Goal: Task Accomplishment & Management: Use online tool/utility

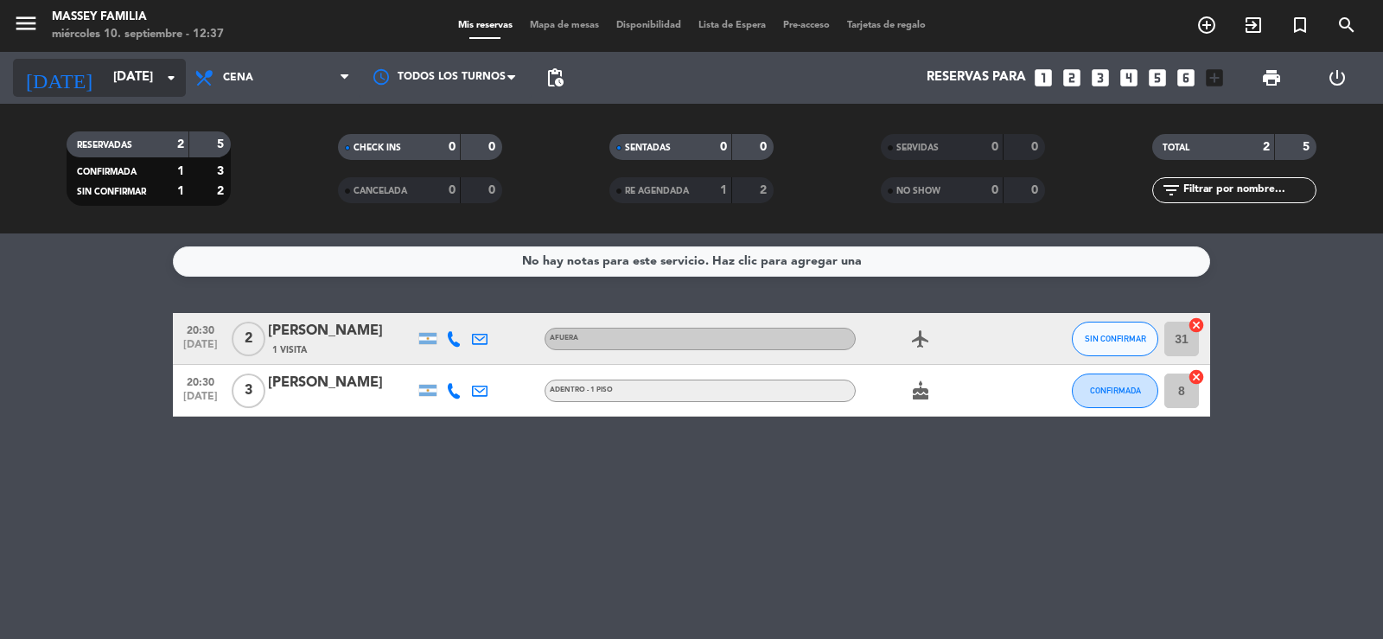
click at [116, 85] on input "[DATE]" at bounding box center [188, 77] width 167 height 33
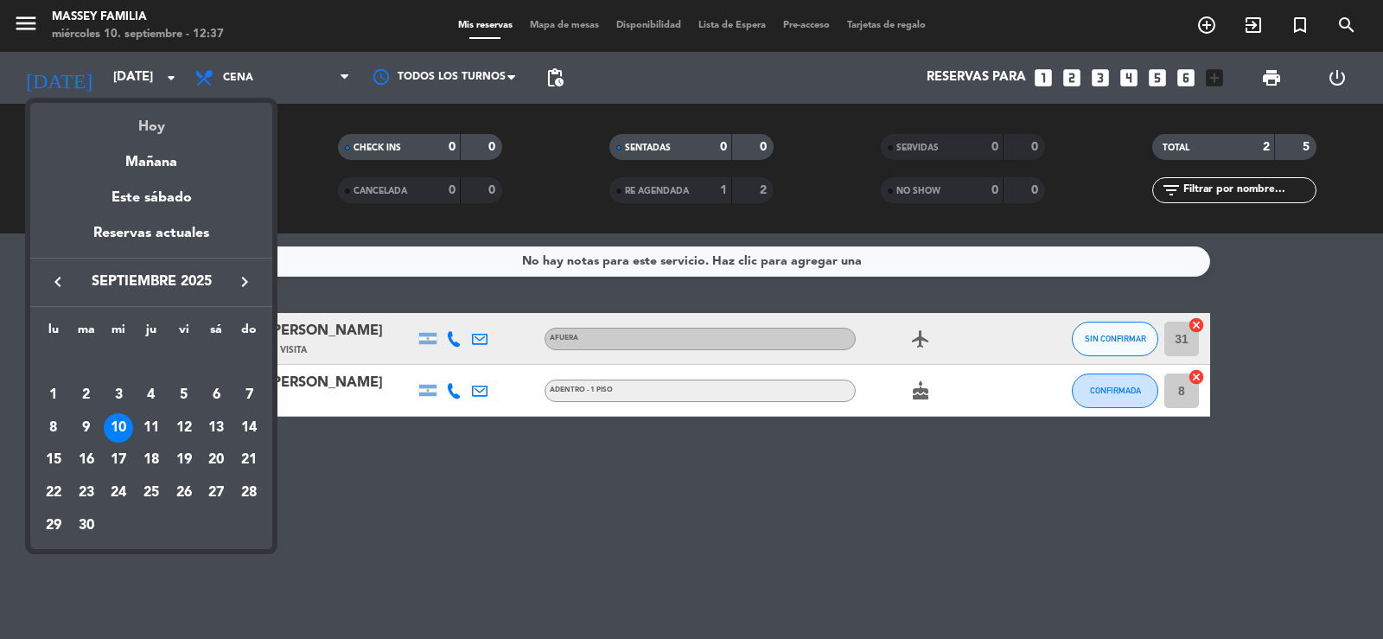
click at [156, 123] on div "Hoy" at bounding box center [151, 120] width 242 height 35
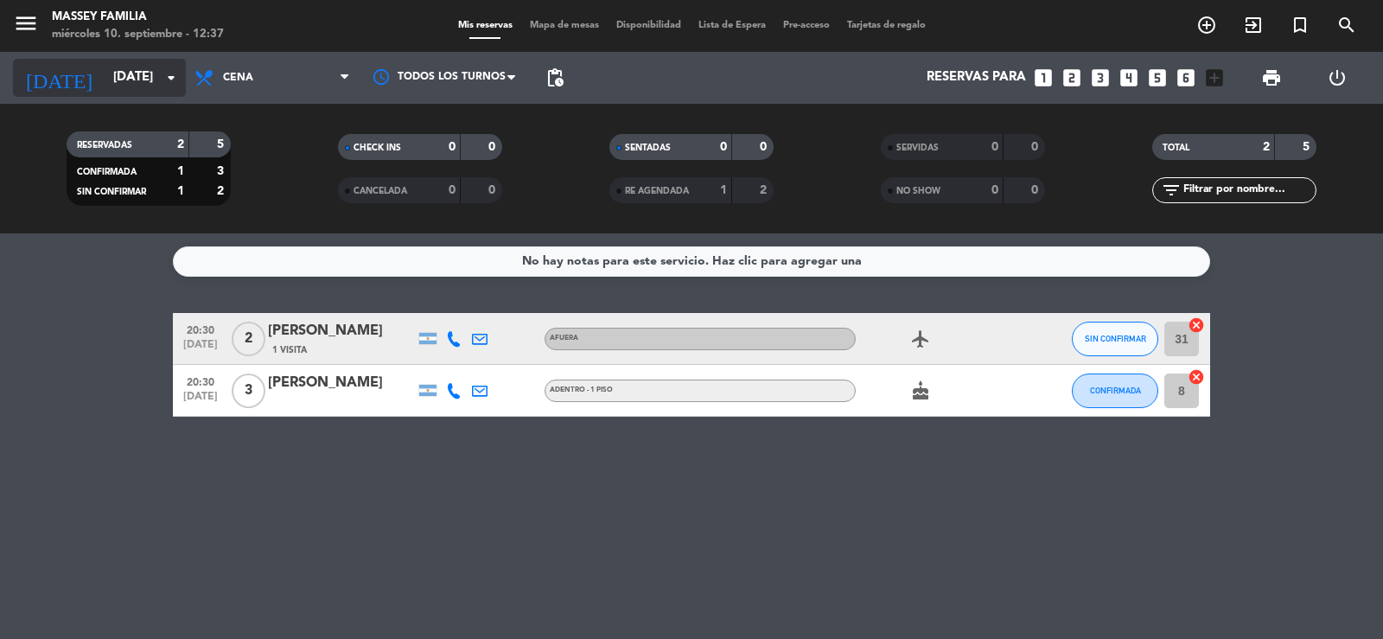
click at [126, 69] on input "[DATE]" at bounding box center [188, 77] width 167 height 33
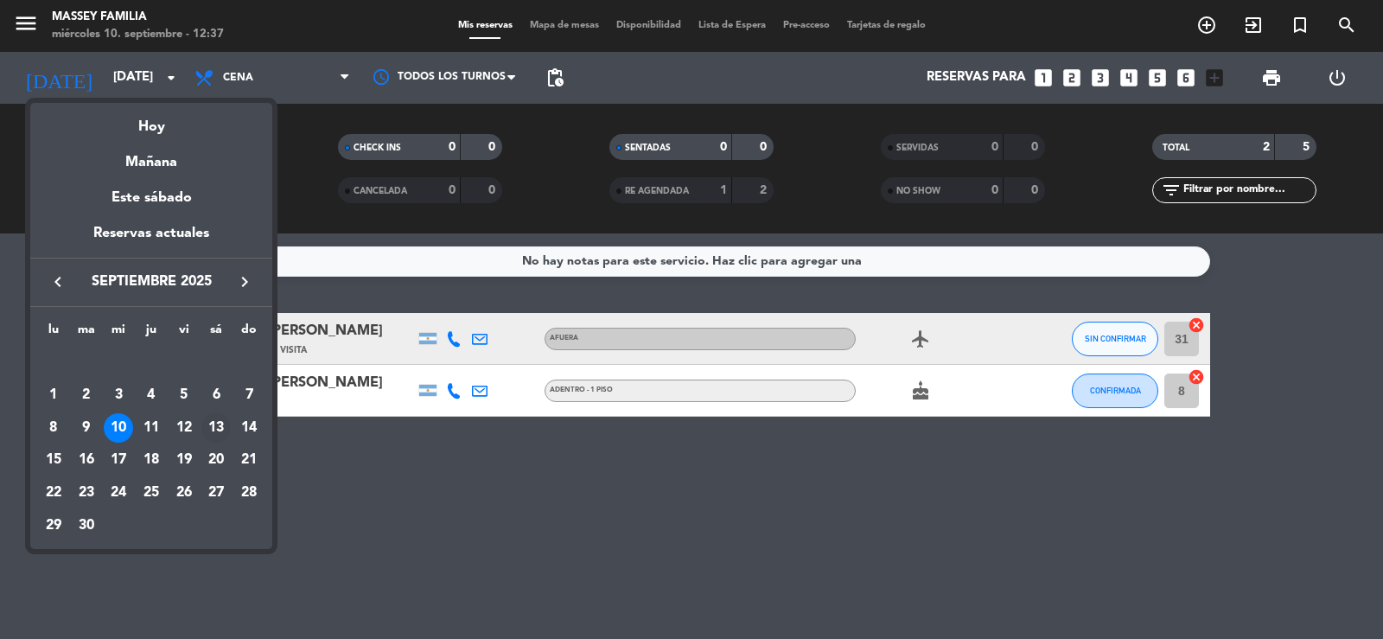
click at [220, 424] on div "13" at bounding box center [215, 427] width 29 height 29
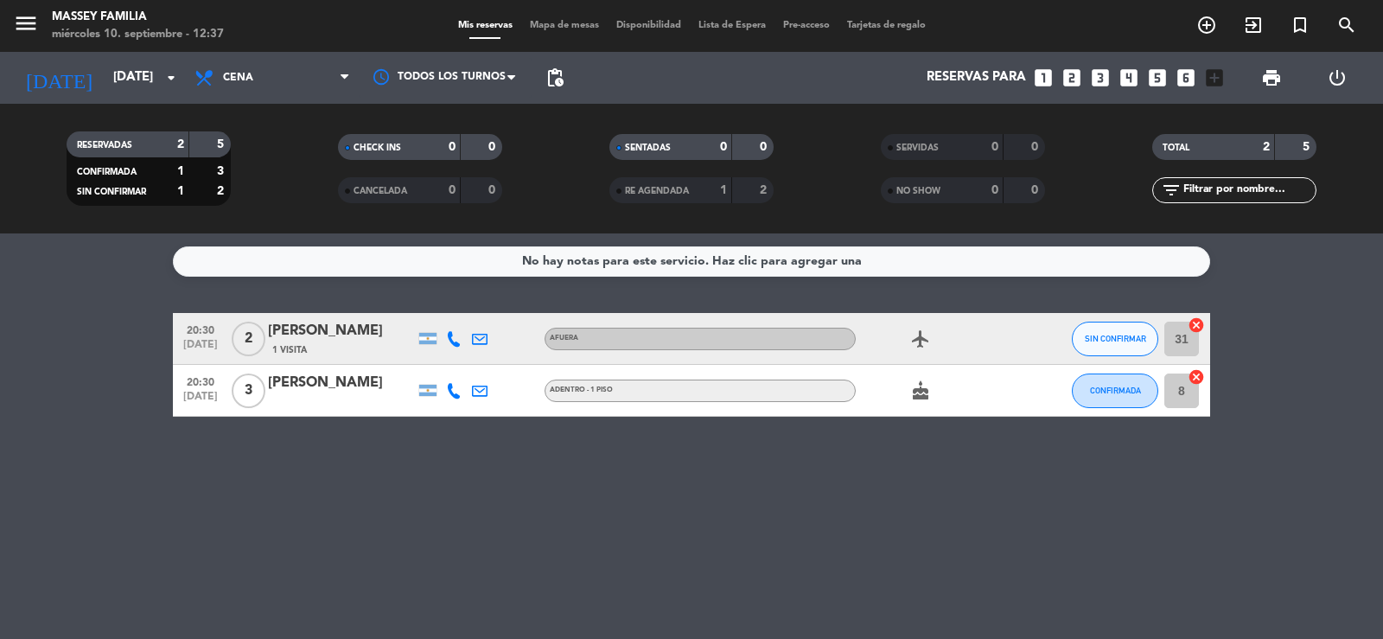
type input "[DATE]"
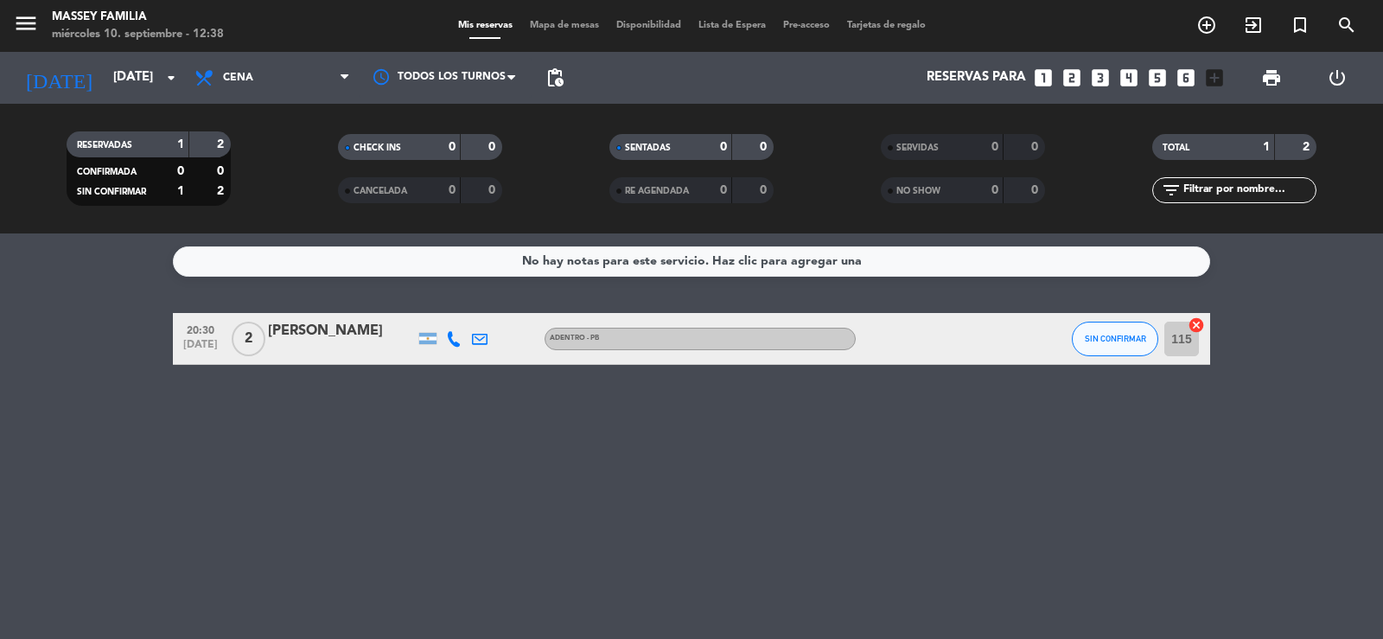
click at [558, 24] on span "Mapa de mesas" at bounding box center [564, 26] width 86 height 10
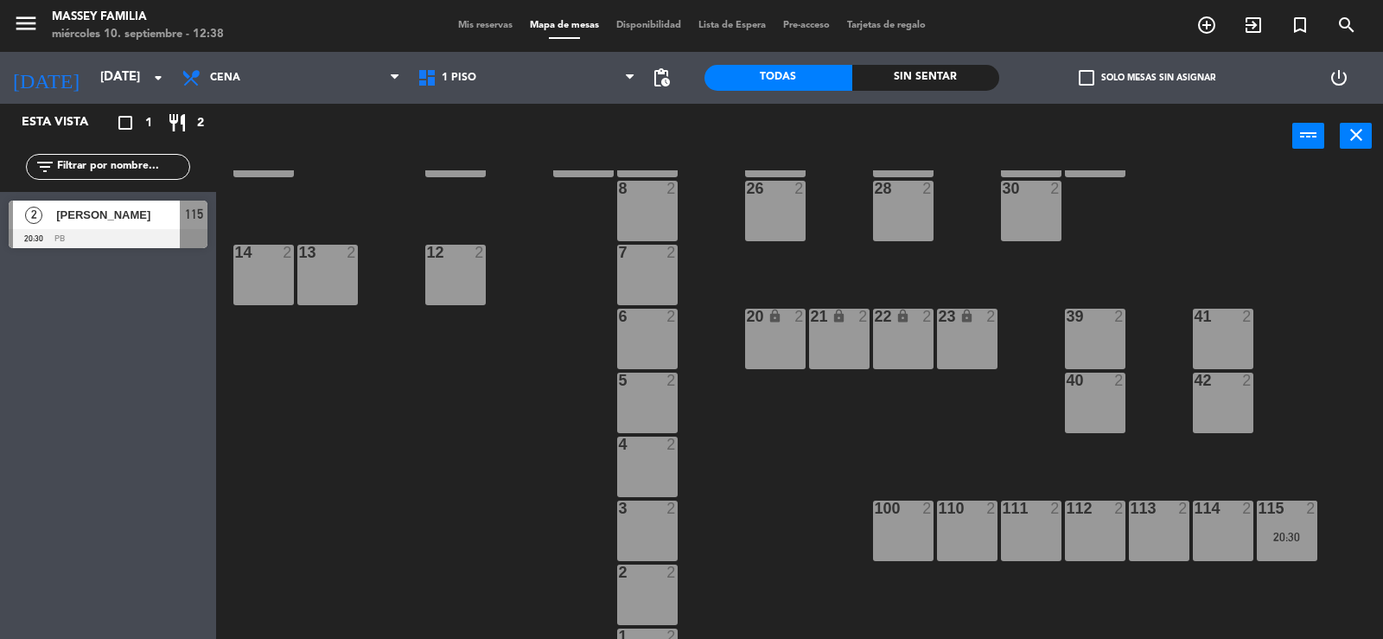
scroll to position [86, 0]
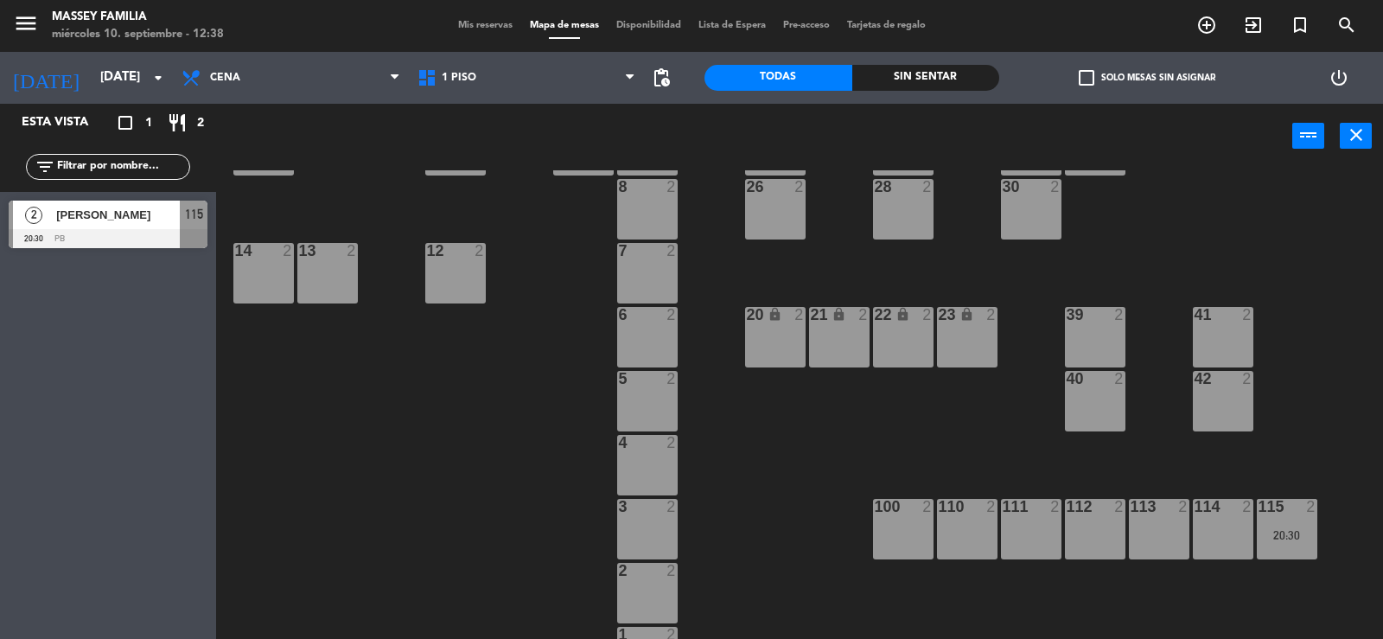
click at [907, 537] on div "100 2" at bounding box center [903, 529] width 61 height 61
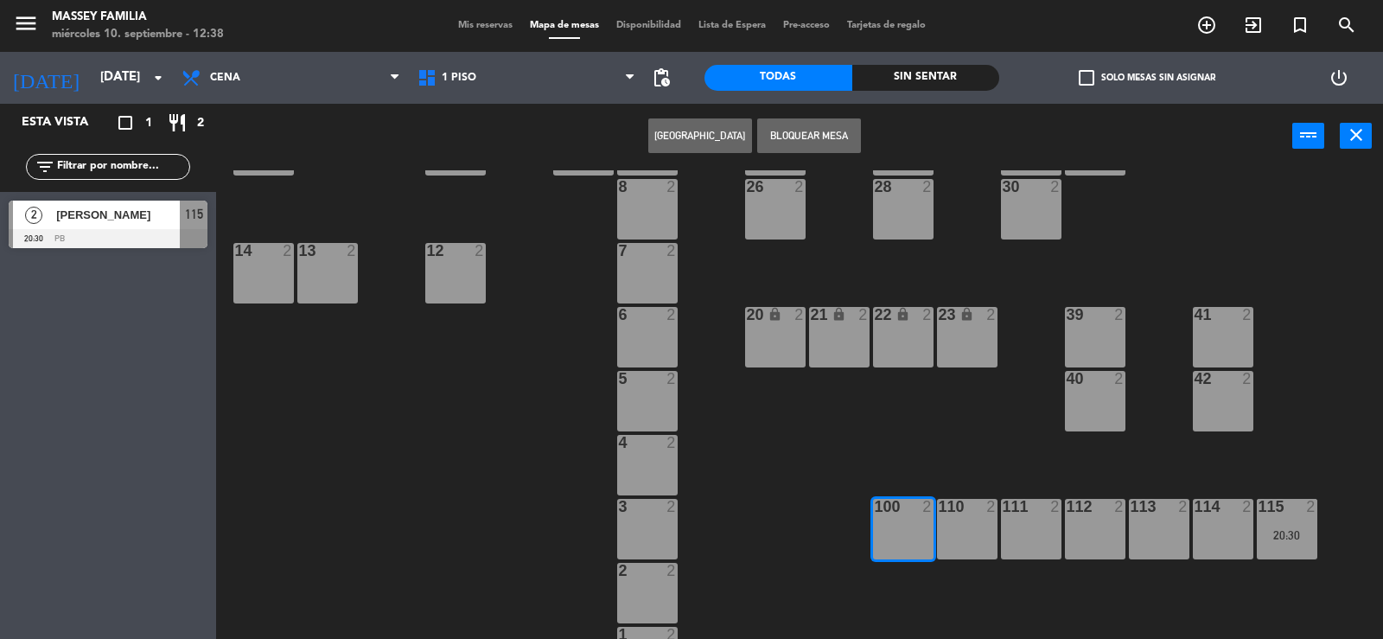
click at [984, 545] on div "110 2" at bounding box center [967, 529] width 61 height 61
click at [1044, 542] on div "111 2" at bounding box center [1031, 529] width 61 height 61
click at [716, 136] on button "[GEOGRAPHIC_DATA]" at bounding box center [700, 135] width 104 height 35
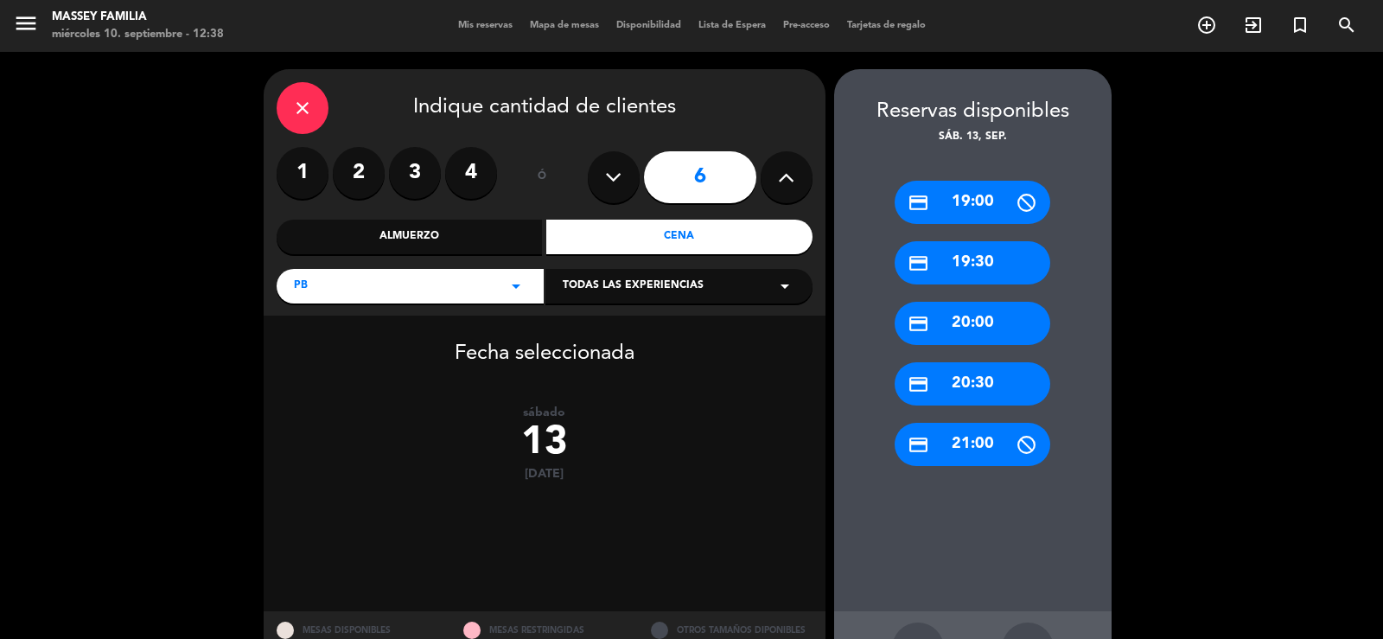
click at [413, 237] on div "Almuerzo" at bounding box center [410, 237] width 266 height 35
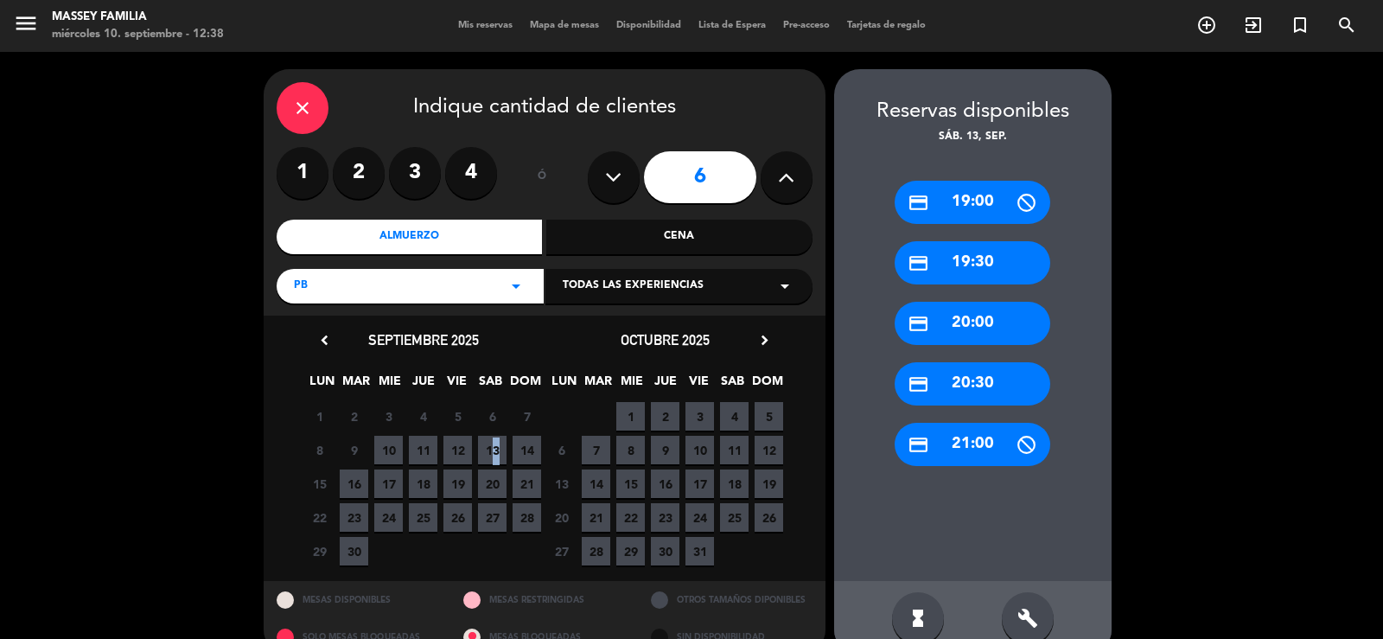
click at [489, 450] on span "13" at bounding box center [492, 450] width 29 height 29
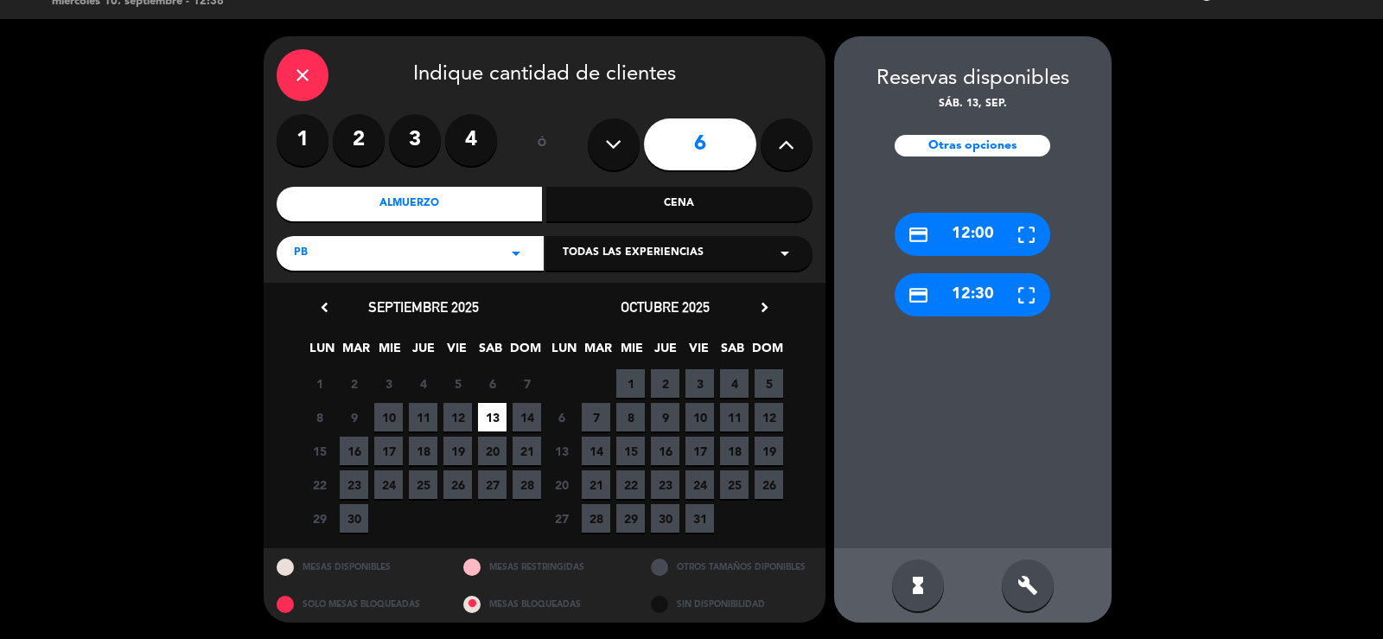
click at [303, 74] on icon "close" at bounding box center [302, 75] width 21 height 21
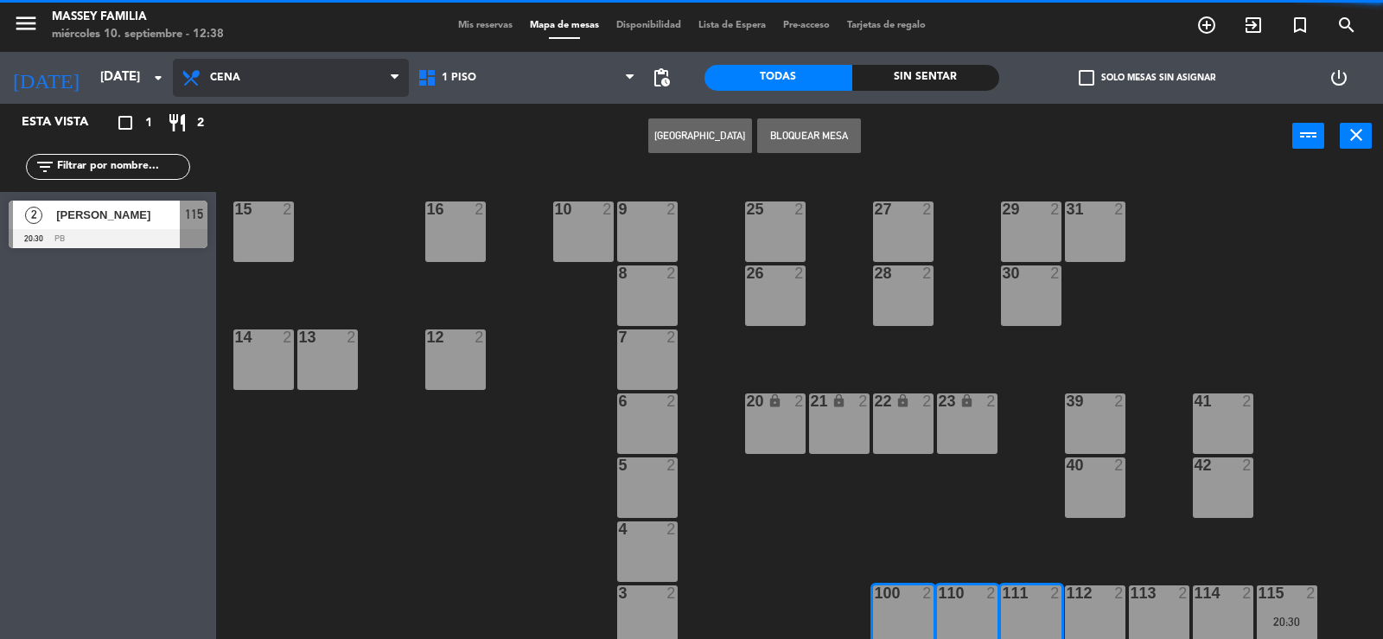
click at [214, 76] on span "Cena" at bounding box center [225, 78] width 30 height 12
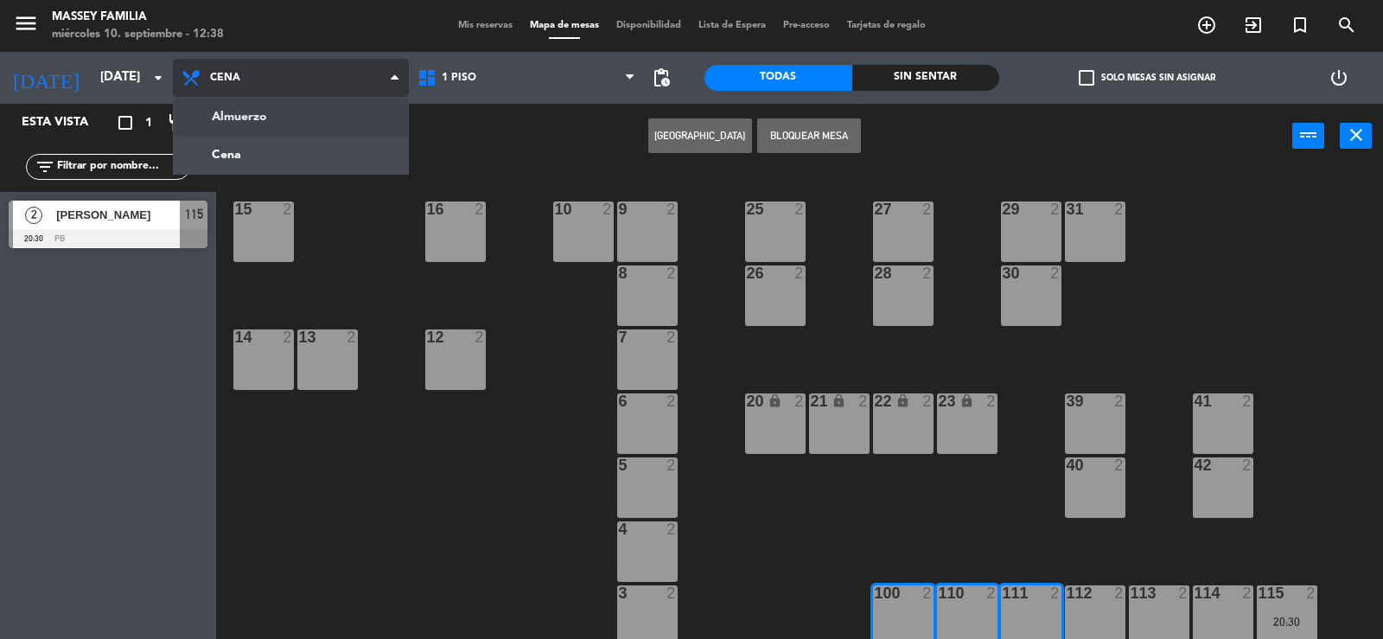
click at [249, 116] on ng-component "menu [PERSON_NAME] FAMILIA [DATE] 10. septiembre - 12:38 Mis reservas Mapa de m…" at bounding box center [691, 320] width 1383 height 640
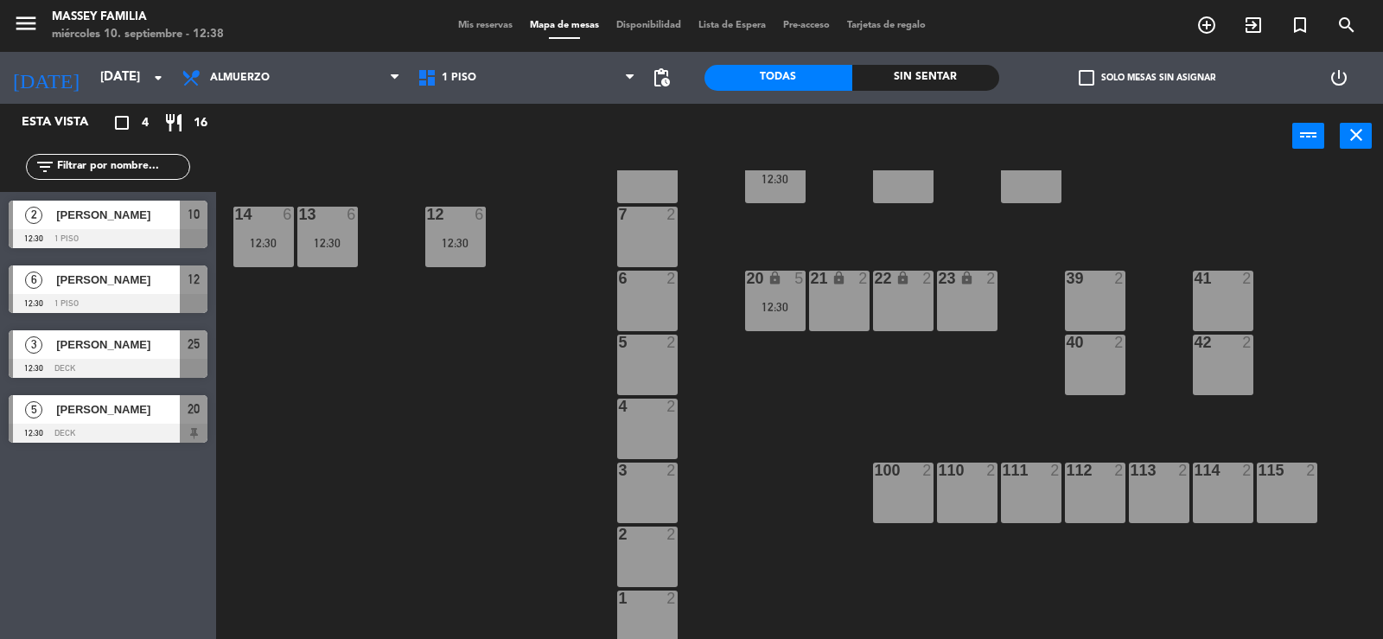
scroll to position [133, 0]
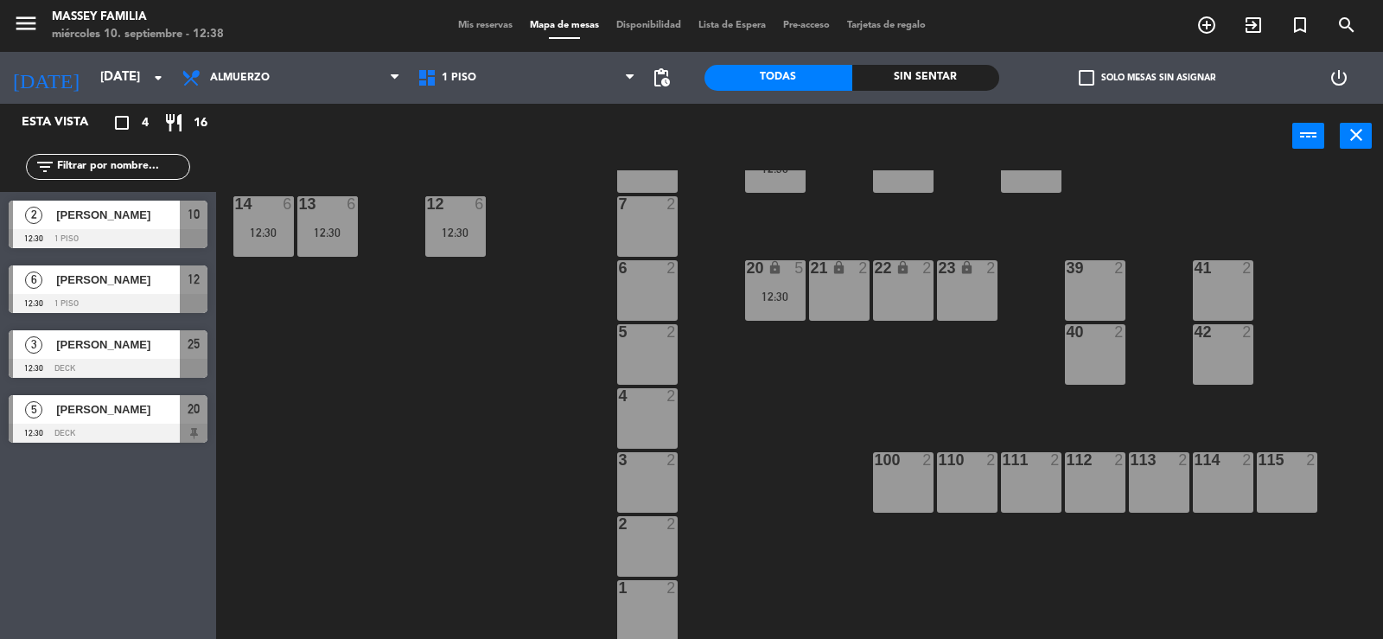
click at [953, 408] on div "9 2 10 2 12:30 15 2 16 2 25 3 12:30 27 2 29 2 31 2 8 2 26 3 12:30 28 2 30 2 7 2…" at bounding box center [806, 405] width 1153 height 470
